Goal: Task Accomplishment & Management: Use online tool/utility

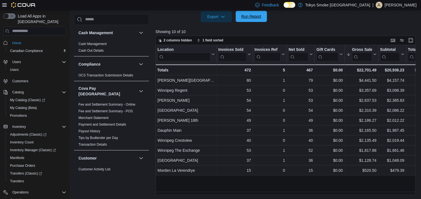
scroll to position [451, 0]
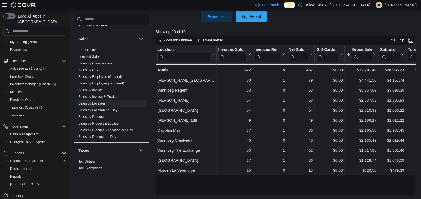
click at [241, 17] on span "Run Report" at bounding box center [251, 17] width 20 height 6
click at [88, 68] on link "Sales by Day" at bounding box center [89, 70] width 20 height 4
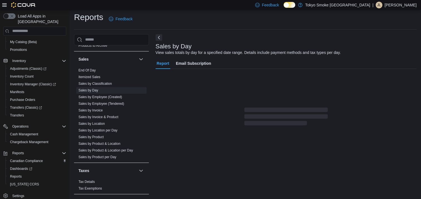
scroll to position [3, 0]
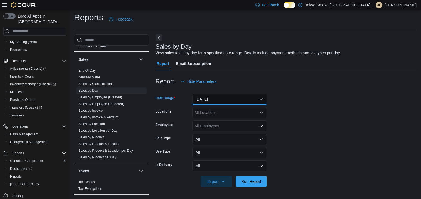
drag, startPoint x: 235, startPoint y: 97, endPoint x: 237, endPoint y: 100, distance: 3.8
click at [235, 97] on button "[DATE]" at bounding box center [229, 99] width 75 height 11
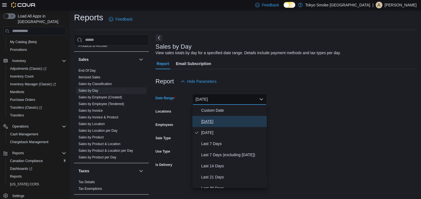
click at [238, 119] on span "[DATE]" at bounding box center [233, 121] width 64 height 7
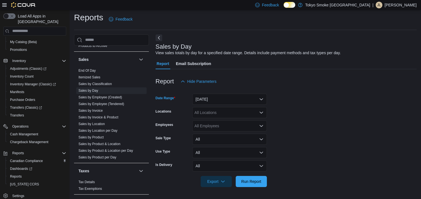
click at [238, 110] on div "All Locations" at bounding box center [229, 112] width 75 height 11
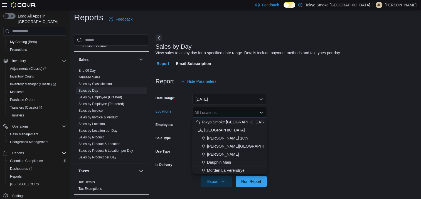
click at [245, 169] on div "Morden La Verendrye" at bounding box center [230, 171] width 68 height 6
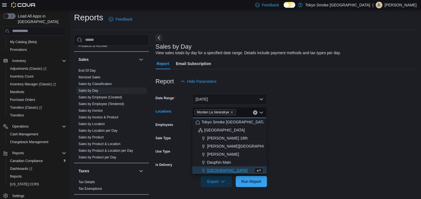
scroll to position [1, 0]
click at [327, 119] on form "Date Range [DATE] Locations [GEOGRAPHIC_DATA] [GEOGRAPHIC_DATA] Combo box. Sele…" at bounding box center [286, 137] width 261 height 100
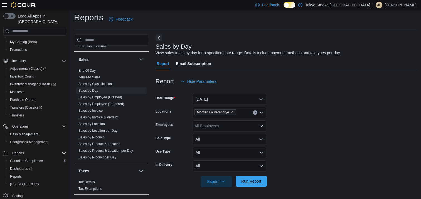
click at [245, 179] on span "Run Report" at bounding box center [251, 181] width 25 height 11
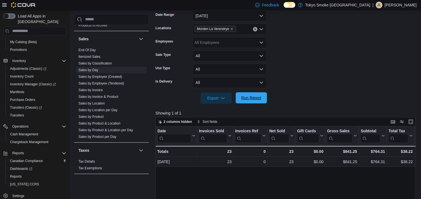
click at [260, 100] on span "Run Report" at bounding box center [251, 98] width 20 height 6
